Goal: Information Seeking & Learning: Understand process/instructions

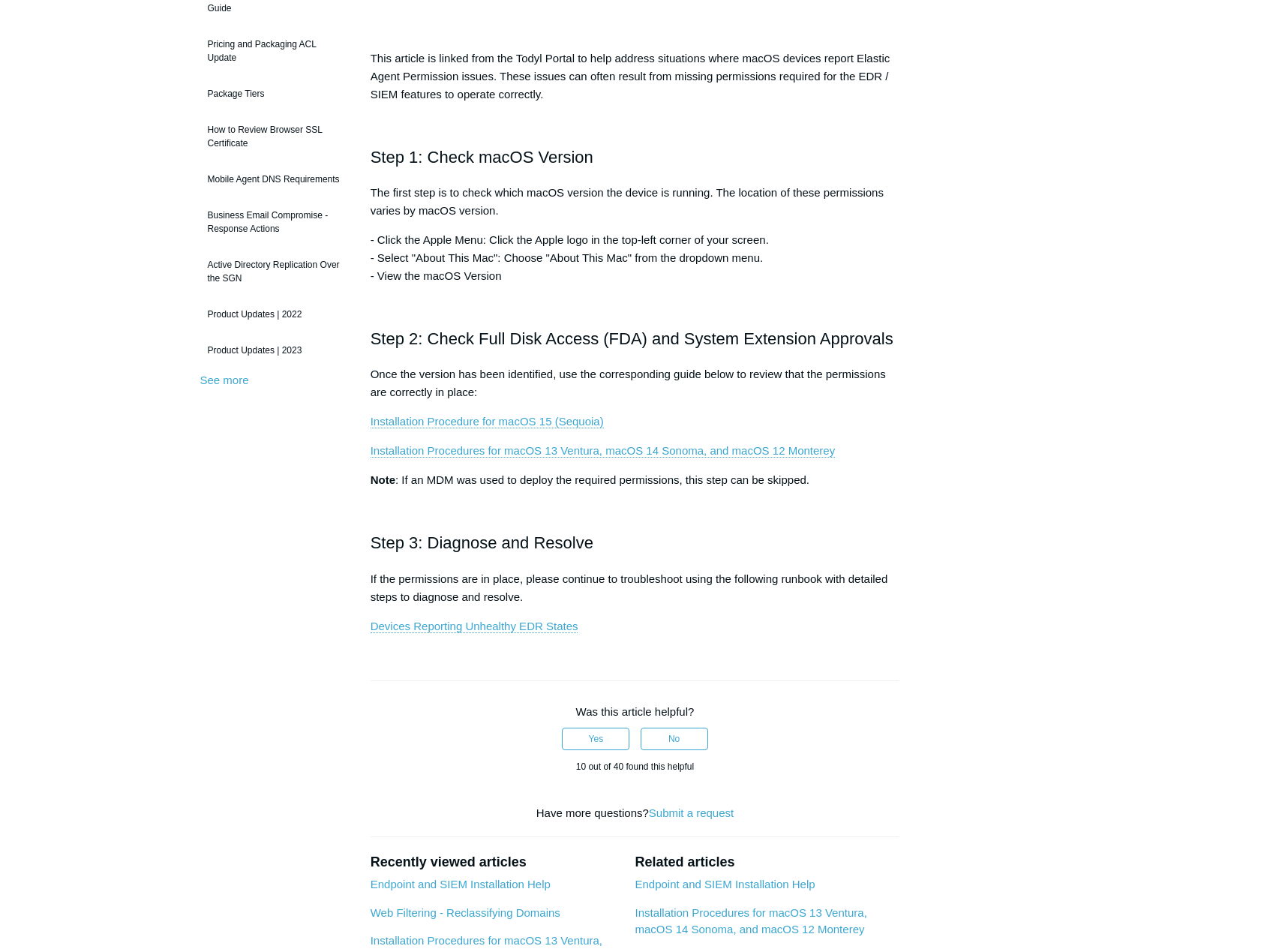
scroll to position [225, 0]
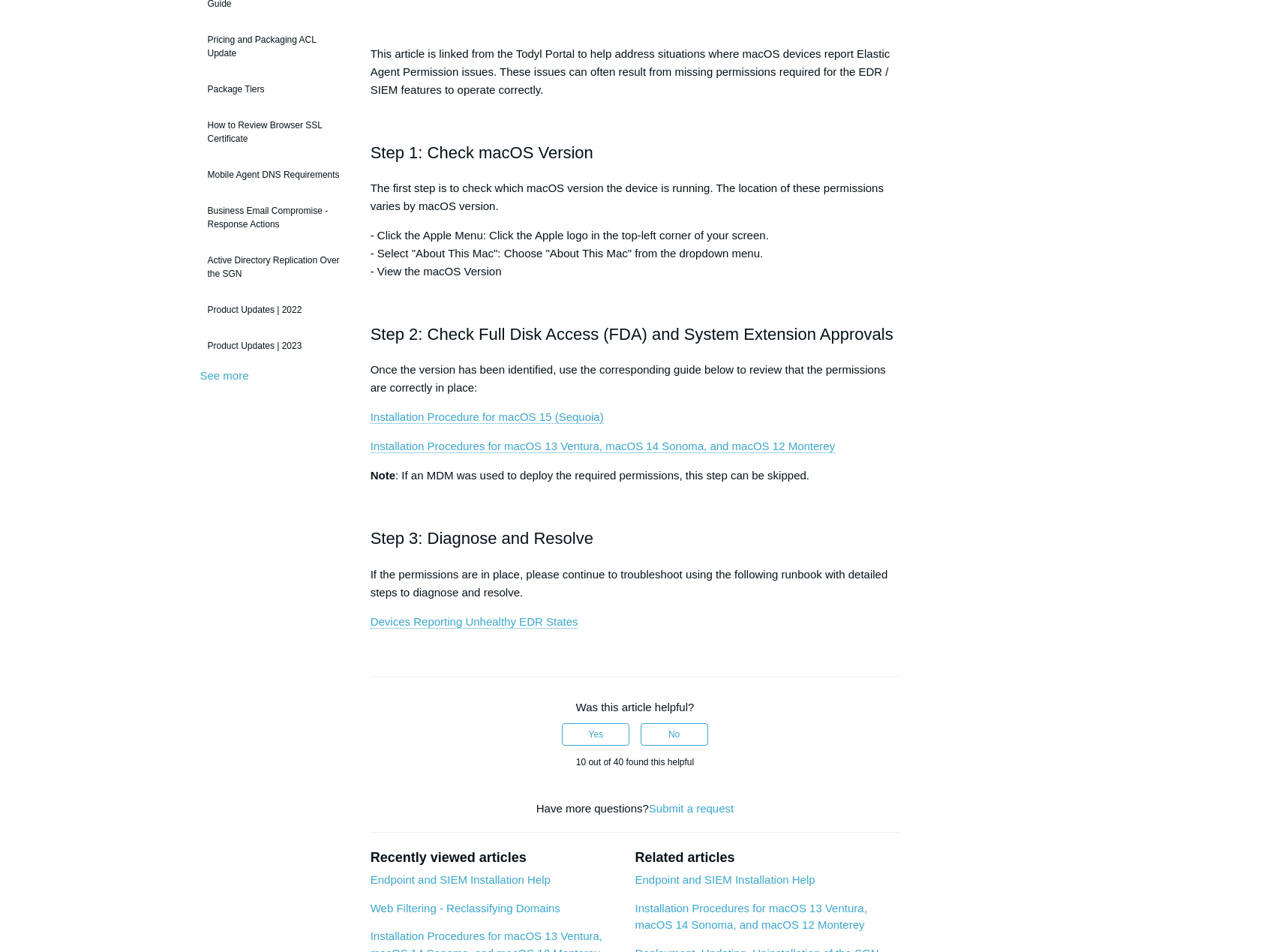
click at [986, 303] on div "Articles in this section Product Updates Security Assessments User Guide Pricin…" at bounding box center [636, 542] width 870 height 1264
click at [511, 411] on link "Installation Procedure for macOS 15 (Sequoia)" at bounding box center [487, 417] width 233 height 14
click at [520, 421] on link "Installation Procedure for macOS 15 (Sequoia)" at bounding box center [487, 417] width 233 height 14
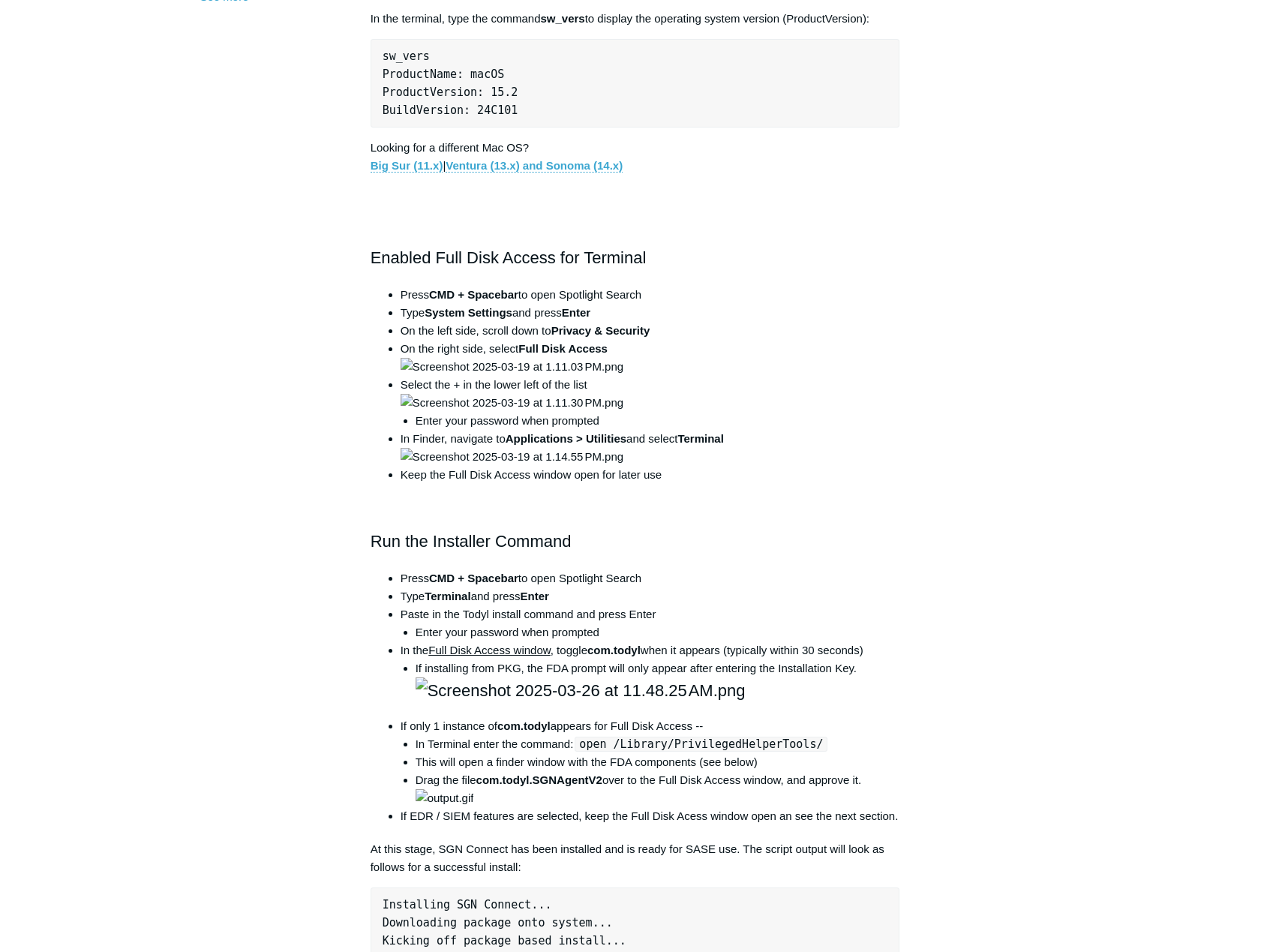
scroll to position [750, 0]
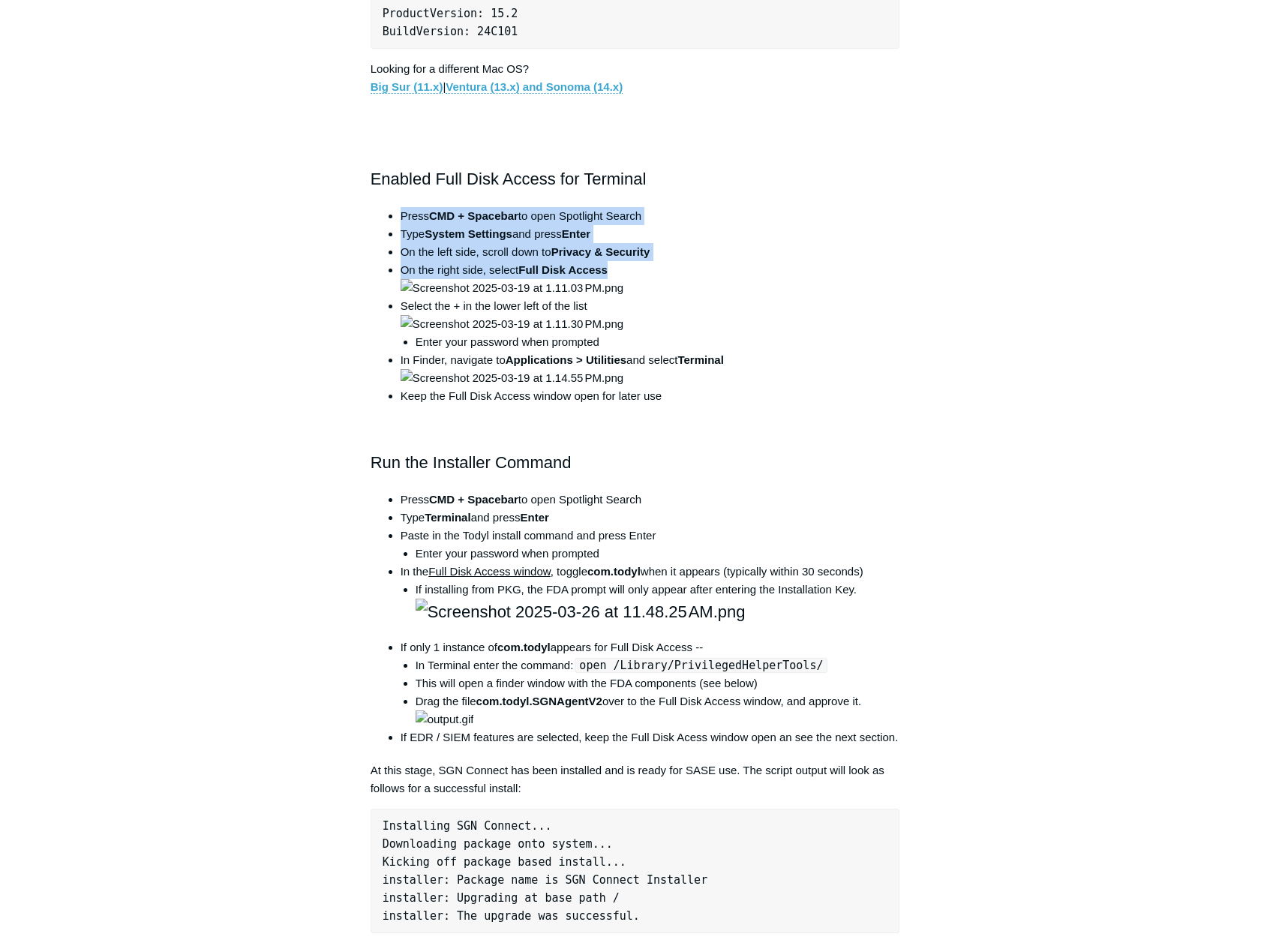
drag, startPoint x: 401, startPoint y: 217, endPoint x: 648, endPoint y: 273, distance: 253.3
click at [648, 273] on ul "Press CMD + Spacebar to open Spotlight Search Type System Settings and press En…" at bounding box center [643, 306] width 515 height 198
drag, startPoint x: 648, startPoint y: 273, endPoint x: 574, endPoint y: 254, distance: 76.4
copy ul "Press CMD + Spacebar to open Spotlight Search Type System Settings and press En…"
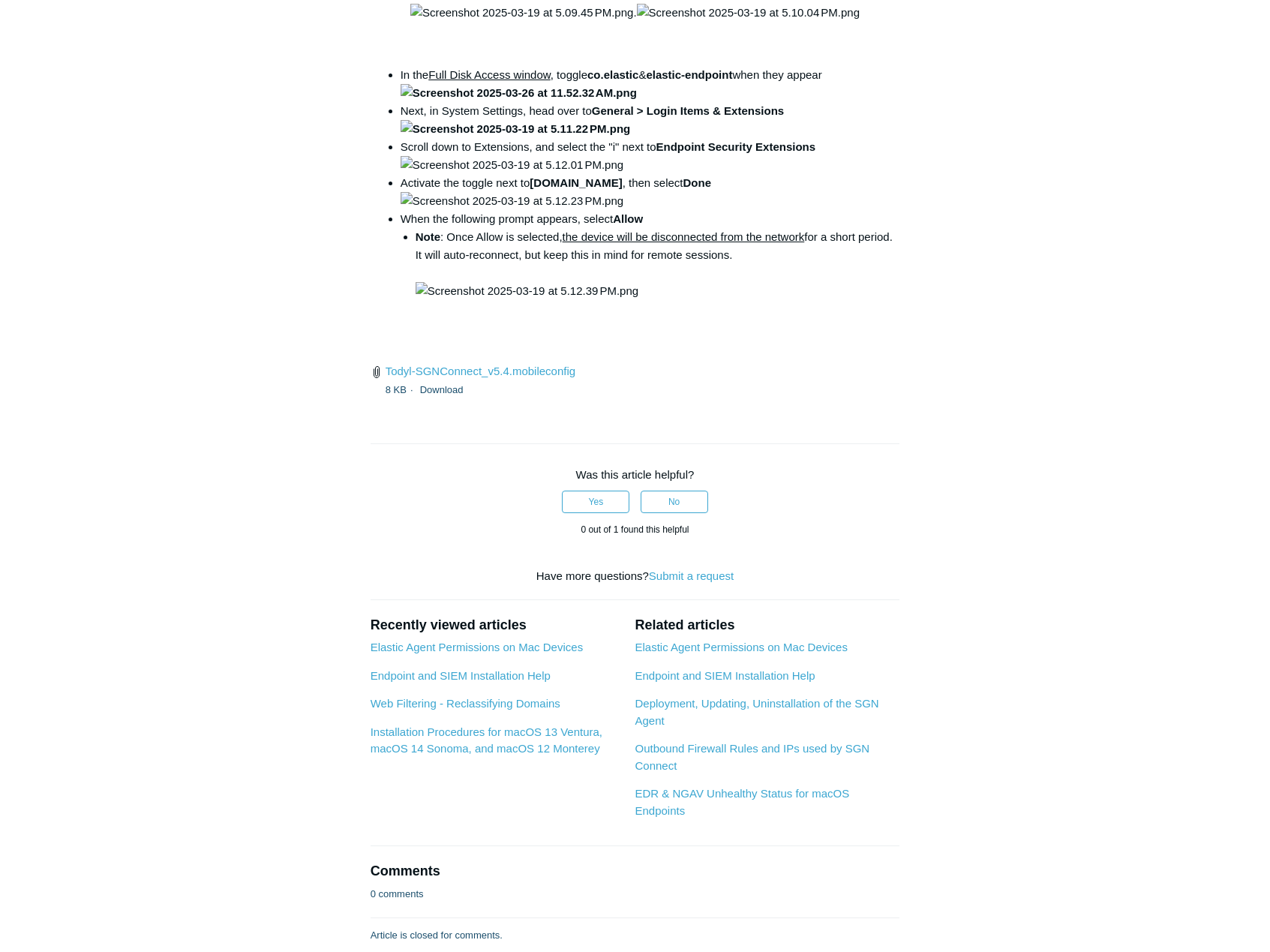
scroll to position [2025, 0]
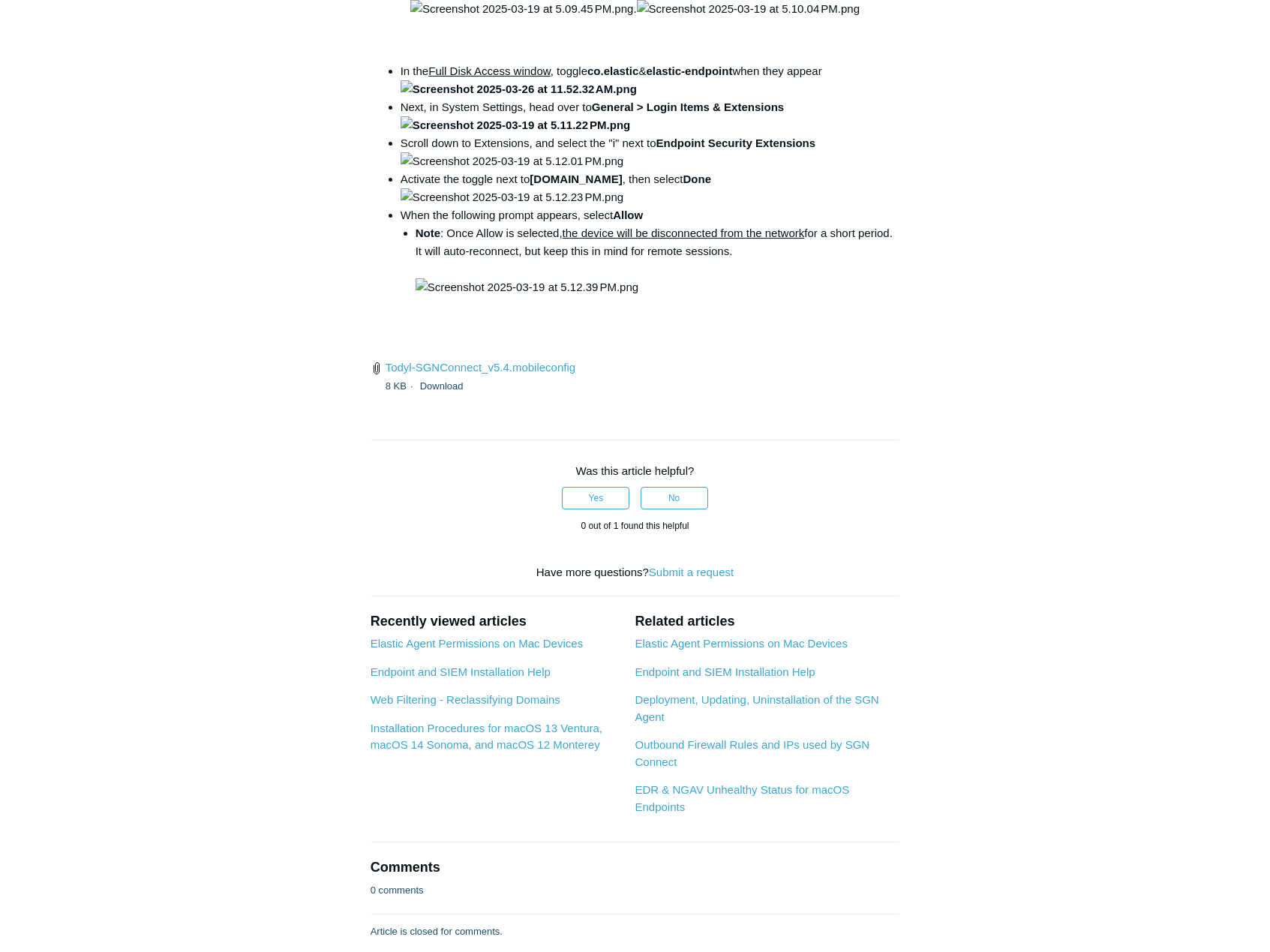
drag, startPoint x: 479, startPoint y: 528, endPoint x: 605, endPoint y: 526, distance: 126.0
drag, startPoint x: 605, startPoint y: 526, endPoint x: 589, endPoint y: 528, distance: 16.1
copy strong "com.todyl.SGNAgentV2"
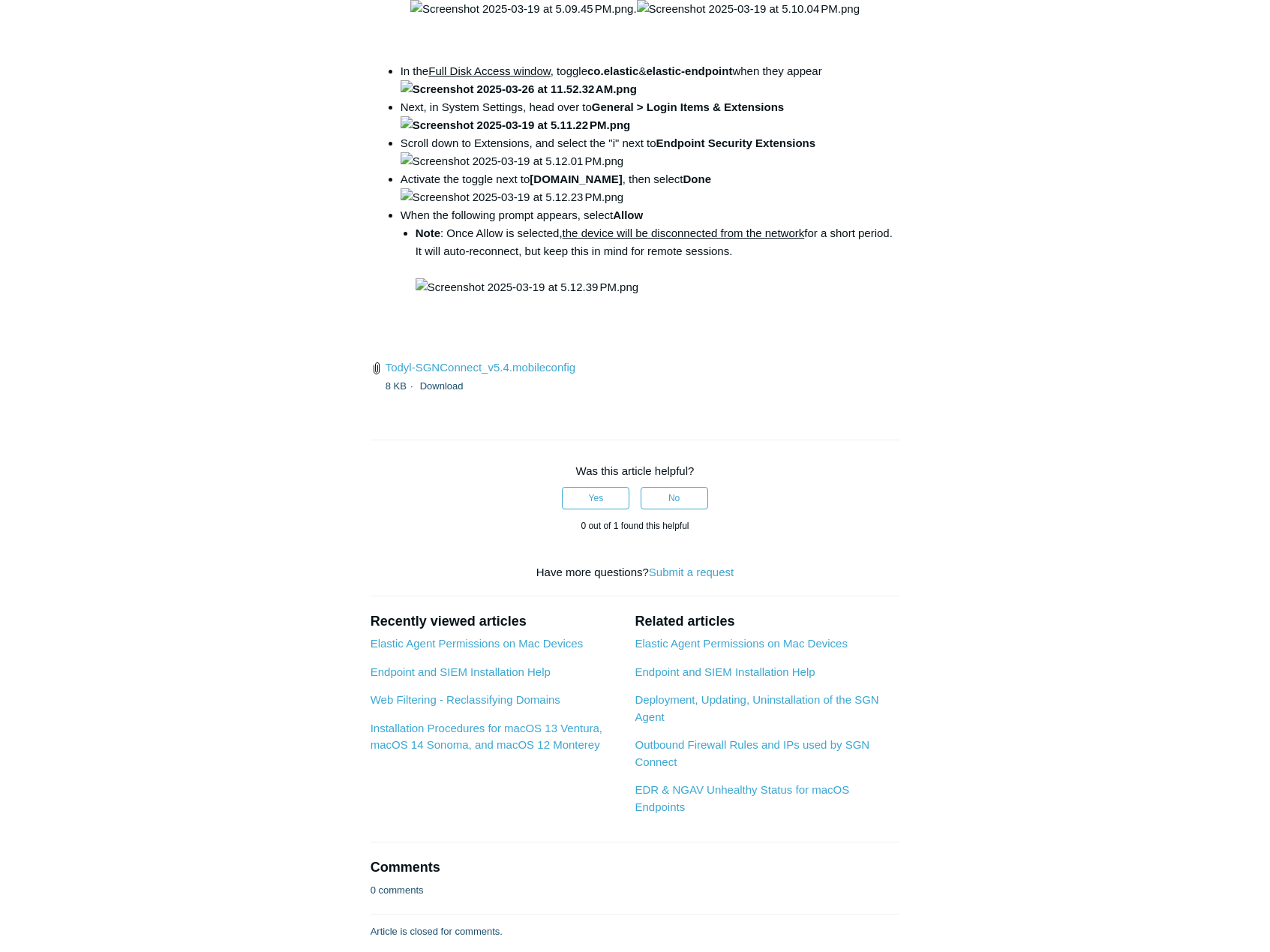
drag, startPoint x: 481, startPoint y: 525, endPoint x: 604, endPoint y: 528, distance: 123.0
drag, startPoint x: 604, startPoint y: 528, endPoint x: 586, endPoint y: 528, distance: 18.0
copy strong "com.todyl.SGNAgentV2"
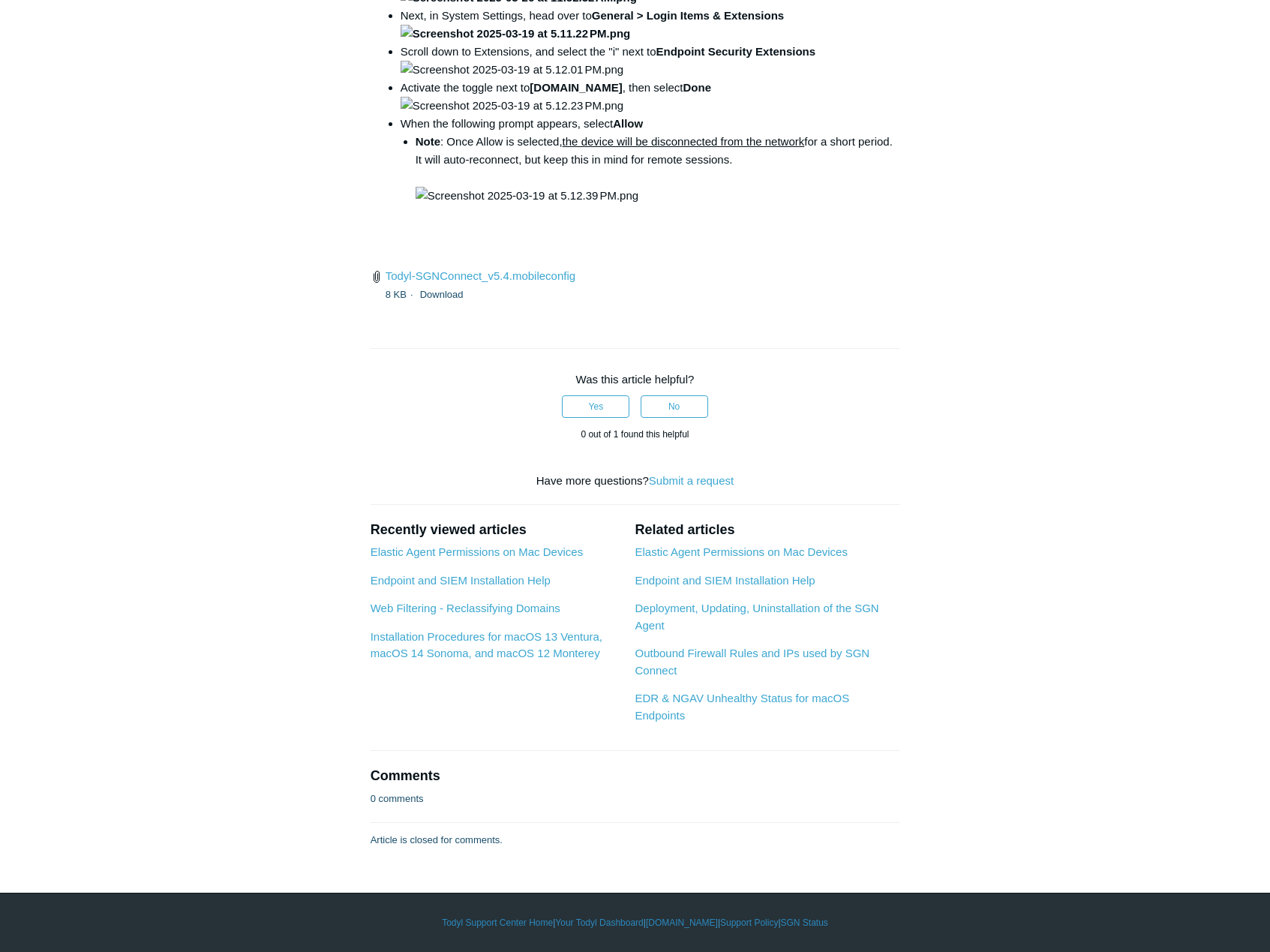
scroll to position [3975, 0]
drag, startPoint x: 530, startPoint y: 187, endPoint x: 668, endPoint y: 191, distance: 138.1
click at [668, 43] on li "Next, in System Settings, head over to General > Login Items & Extensions" at bounding box center [651, 24] width 500 height 36
drag, startPoint x: 402, startPoint y: 191, endPoint x: 810, endPoint y: 194, distance: 408.0
click at [810, 43] on li "Next, in System Settings, head over to General > Login Items & Extensions" at bounding box center [651, 24] width 500 height 36
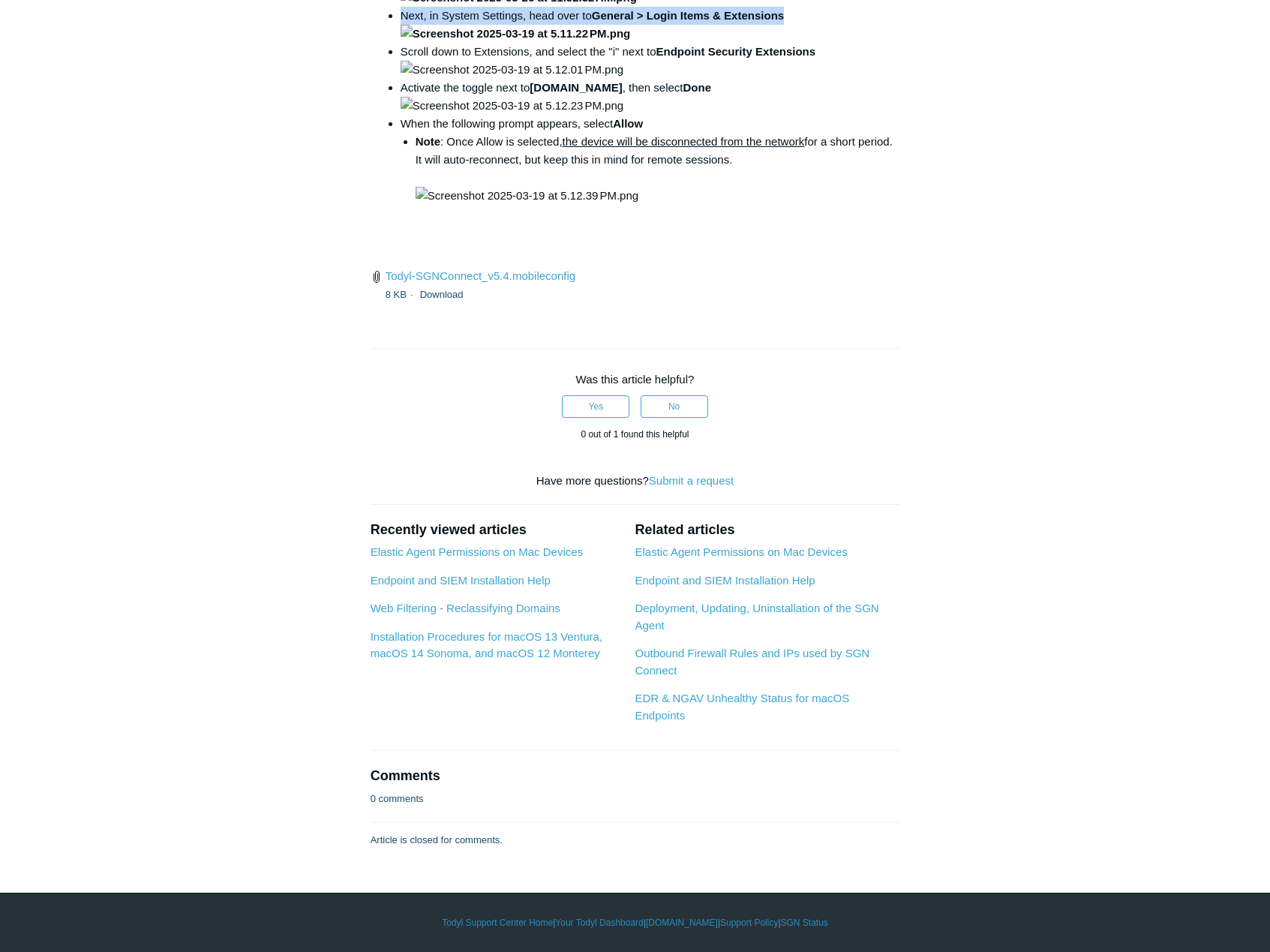
copy li "Next, in System Settings, head over to General > Login Items & Extensions"
click at [631, 43] on img at bounding box center [516, 34] width 230 height 18
